Goal: Task Accomplishment & Management: Use online tool/utility

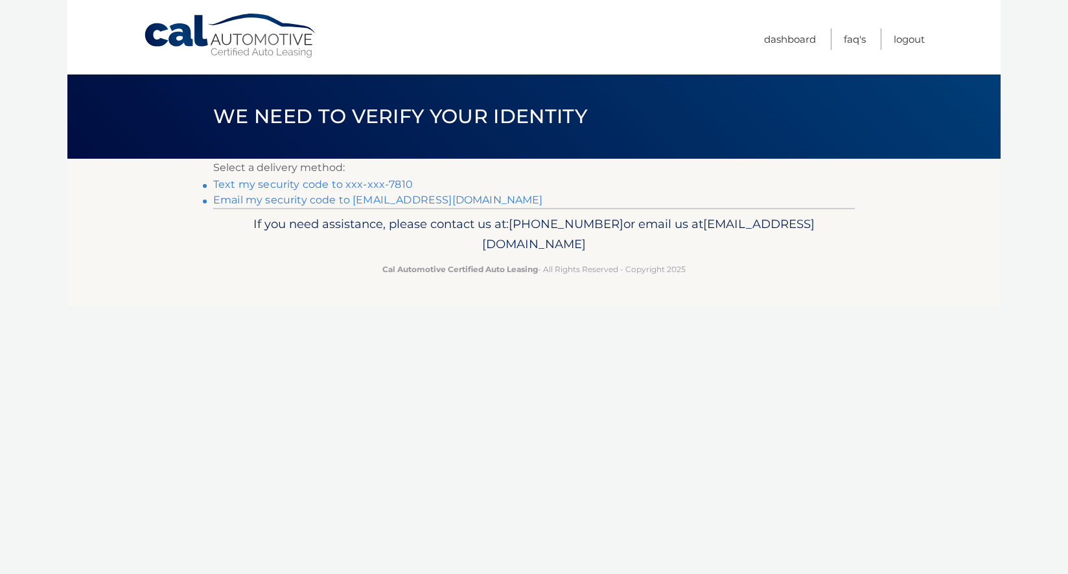
click at [389, 189] on link "Text my security code to xxx-xxx-7810" at bounding box center [313, 184] width 200 height 12
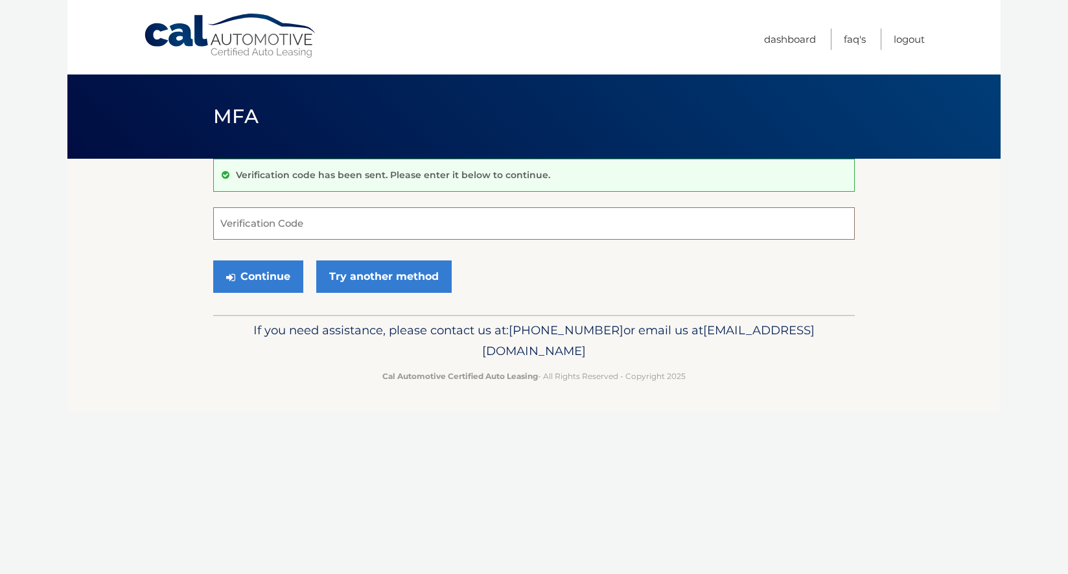
click at [367, 227] on input "Verification Code" at bounding box center [533, 223] width 641 height 32
type input "359424"
click at [273, 276] on button "Continue" at bounding box center [258, 276] width 90 height 32
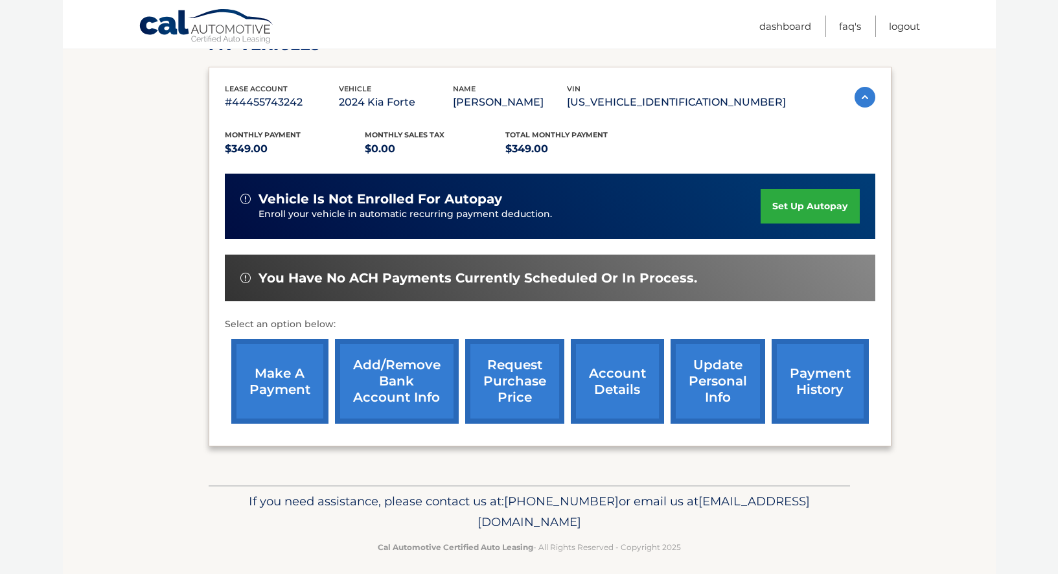
scroll to position [211, 0]
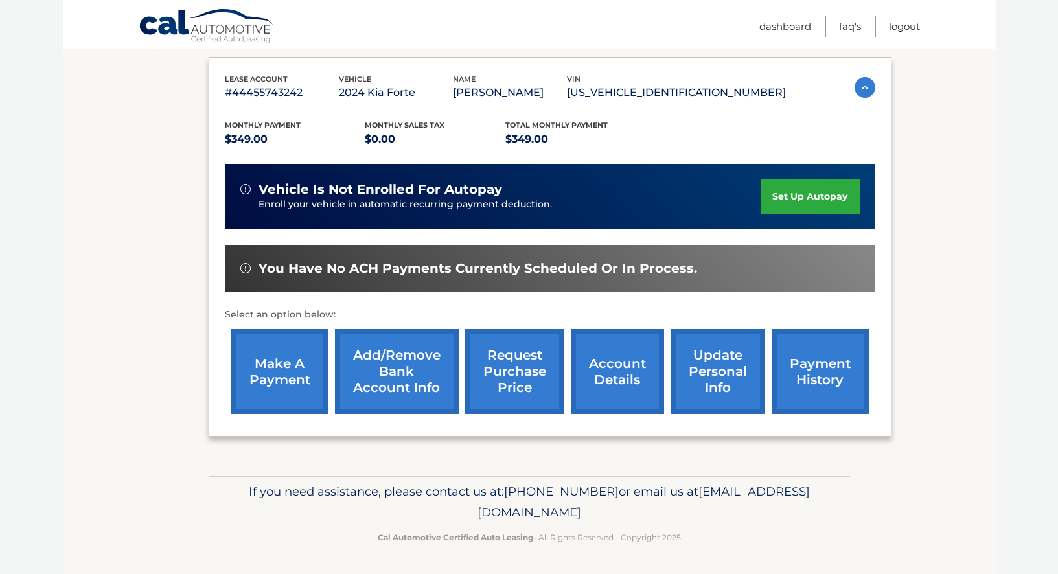
click at [275, 371] on link "make a payment" at bounding box center [279, 371] width 97 height 85
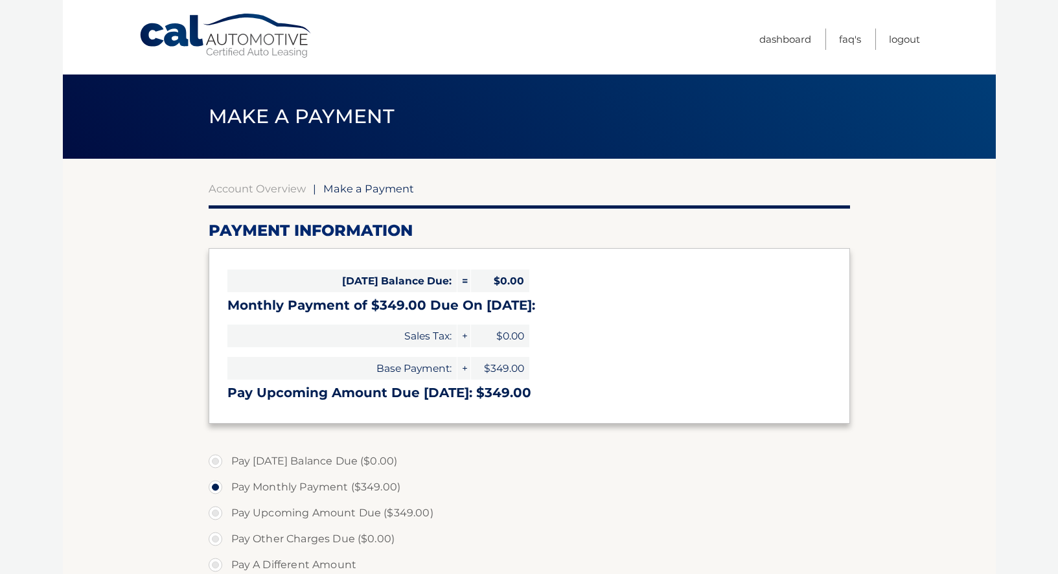
select select "ODc1Zjk2NmEtMDMyNi00ODBmLTg1YjYtMDk5MzYyYWNkMGZi"
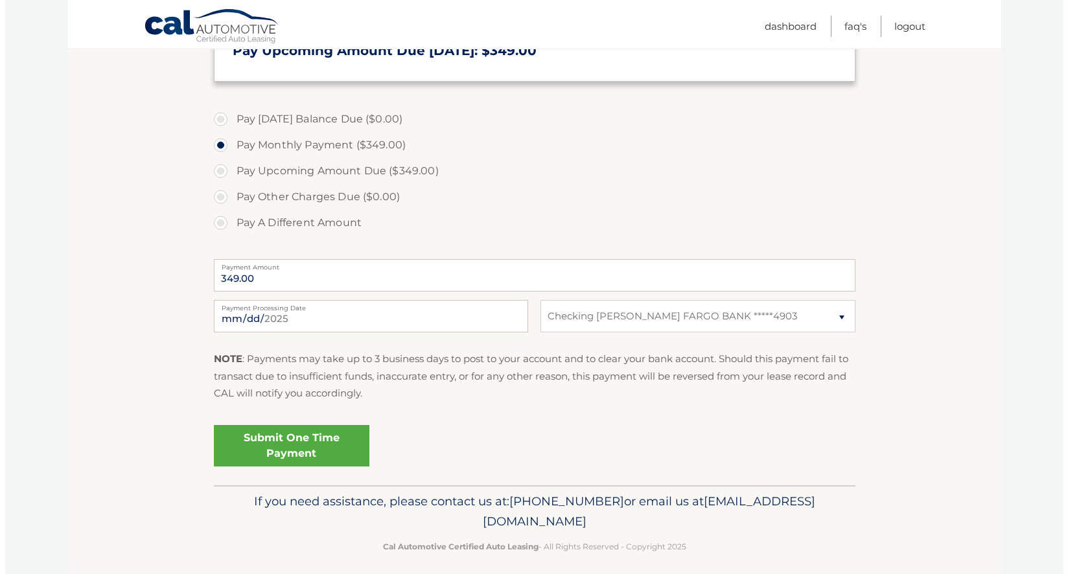
scroll to position [352, 0]
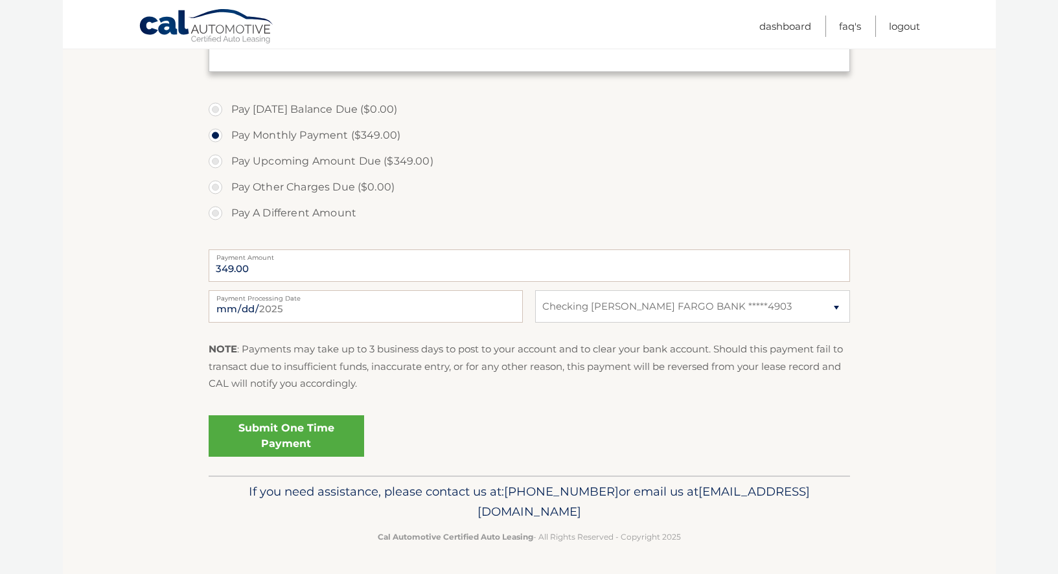
click at [255, 433] on link "Submit One Time Payment" at bounding box center [287, 435] width 156 height 41
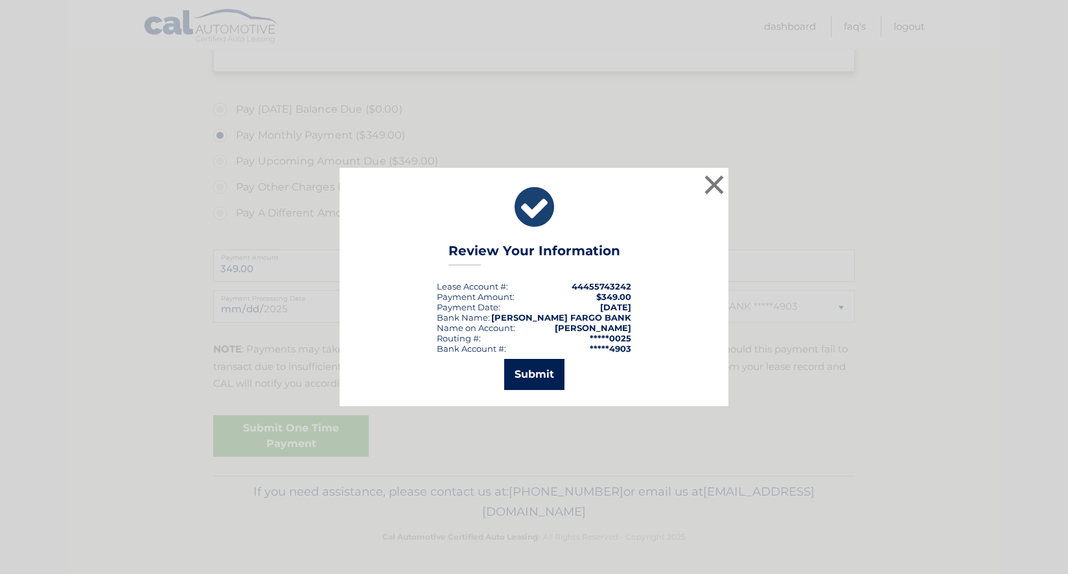
click at [536, 378] on button "Submit" at bounding box center [534, 374] width 60 height 31
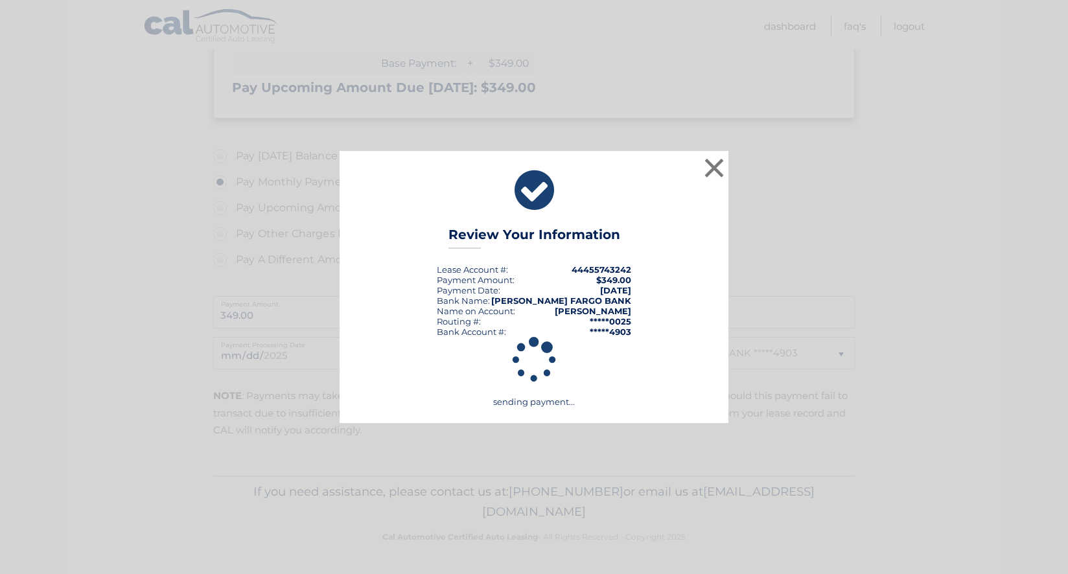
scroll to position [305, 0]
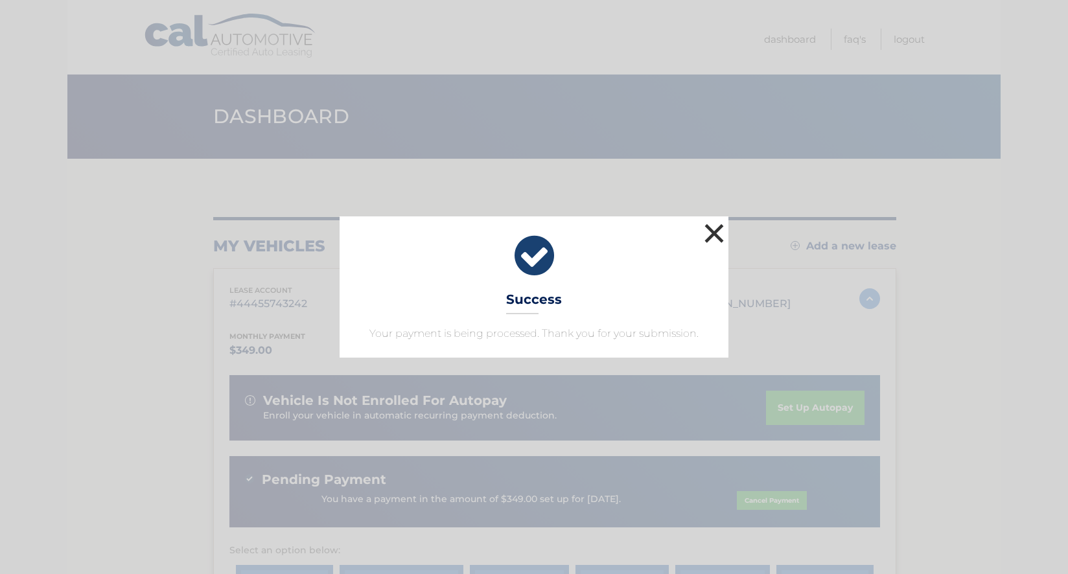
click at [716, 238] on button "×" at bounding box center [714, 233] width 26 height 26
